Goal: Use online tool/utility: Utilize a website feature to perform a specific function

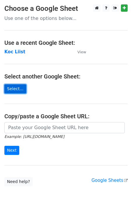
click at [10, 89] on link "Select..." at bounding box center [15, 88] width 22 height 9
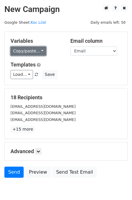
click at [38, 51] on link "Copy/paste..." at bounding box center [29, 51] width 36 height 9
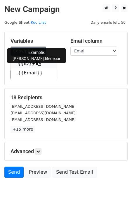
click at [27, 63] on link "{{ID}}" at bounding box center [34, 63] width 46 height 9
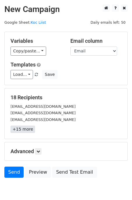
scroll to position [28, 0]
